Goal: Find specific page/section: Find specific page/section

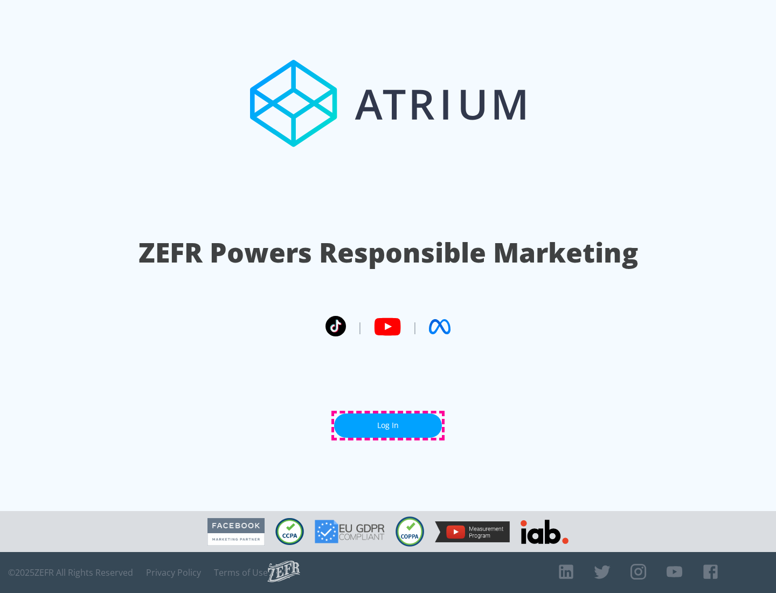
click at [388, 425] on link "Log In" at bounding box center [388, 426] width 108 height 24
